Goal: Transaction & Acquisition: Subscribe to service/newsletter

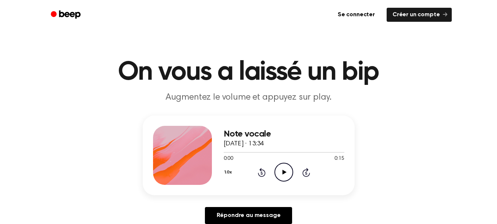
click at [283, 170] on icon "Play Audio" at bounding box center [284, 171] width 19 height 19
click at [282, 173] on icon at bounding box center [283, 171] width 3 height 5
click at [278, 168] on icon "Play Audio" at bounding box center [284, 171] width 19 height 19
click at [282, 175] on icon "Play Audio" at bounding box center [284, 171] width 19 height 19
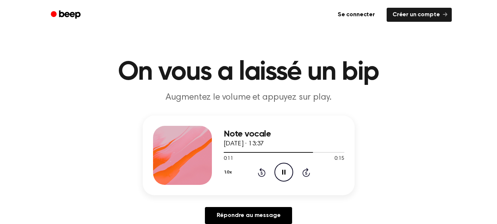
click at [306, 175] on icon "Skip 5 seconds" at bounding box center [306, 172] width 8 height 10
click at [260, 175] on icon at bounding box center [262, 172] width 8 height 9
click at [260, 174] on icon "Rewind 5 seconds" at bounding box center [262, 172] width 8 height 10
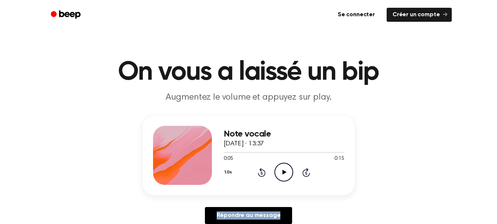
click at [260, 174] on icon "Rewind 5 seconds" at bounding box center [262, 172] width 8 height 10
click at [285, 172] on icon at bounding box center [285, 171] width 4 height 5
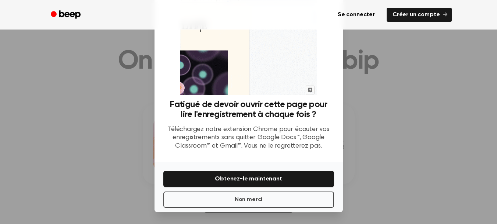
scroll to position [12, 0]
click at [247, 196] on font "Non merci" at bounding box center [249, 199] width 28 height 6
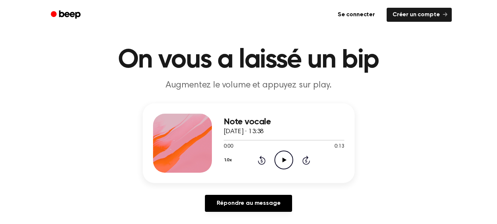
click at [292, 159] on icon "Play Audio" at bounding box center [284, 159] width 19 height 19
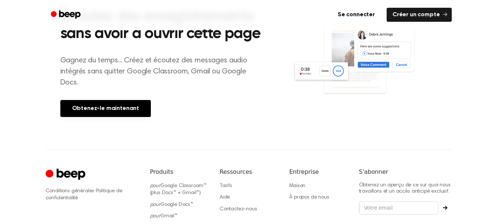
scroll to position [113, 0]
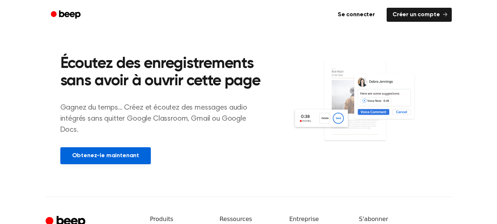
click at [132, 147] on link "Obtenez-le maintenant" at bounding box center [105, 155] width 91 height 17
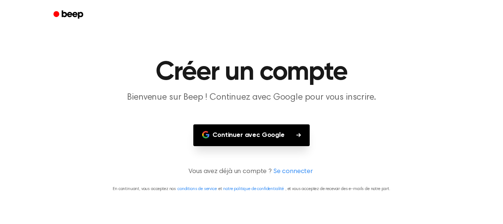
click at [221, 127] on button "Continuer avec Google" at bounding box center [251, 135] width 116 height 22
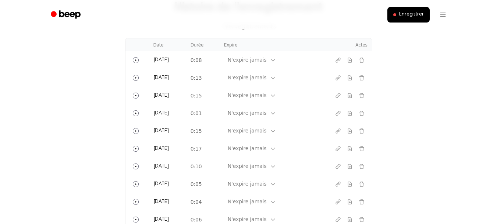
scroll to position [307, 0]
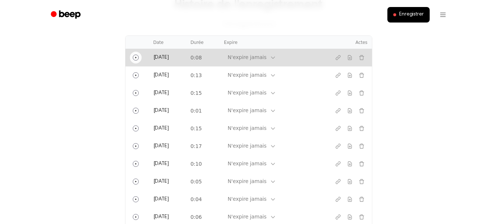
click at [132, 52] on button "Jouer" at bounding box center [136, 58] width 12 height 12
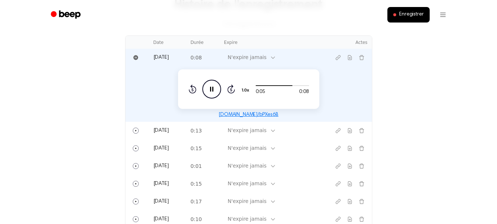
click at [260, 112] on font "bip.audio/bPXes6B" at bounding box center [249, 114] width 60 height 5
